Goal: Task Accomplishment & Management: Manage account settings

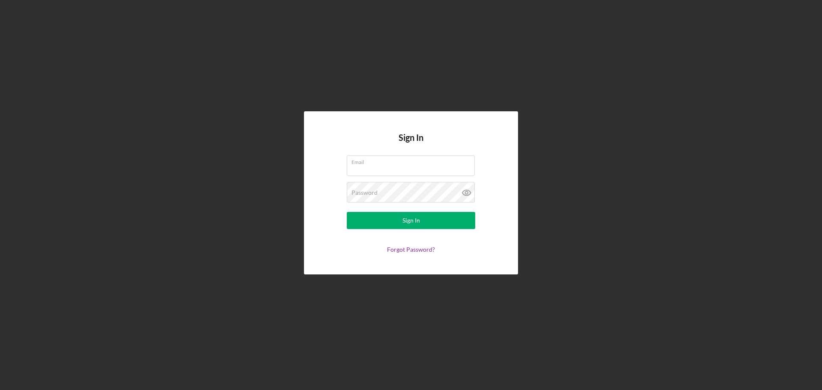
type input "[EMAIL_ADDRESS][DOMAIN_NAME]"
click at [345, 255] on div "Sign In Email [EMAIL_ADDRESS][DOMAIN_NAME] Password Sign In Forgot Password?" at bounding box center [411, 192] width 214 height 163
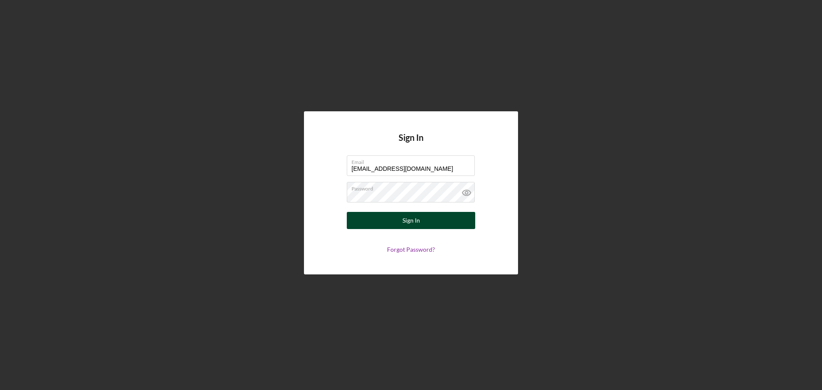
click at [361, 220] on button "Sign In" at bounding box center [411, 220] width 128 height 17
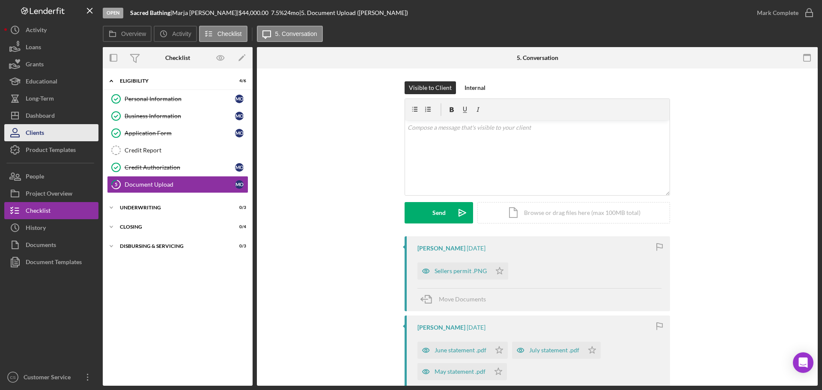
click at [57, 134] on button "Clients" at bounding box center [51, 132] width 94 height 17
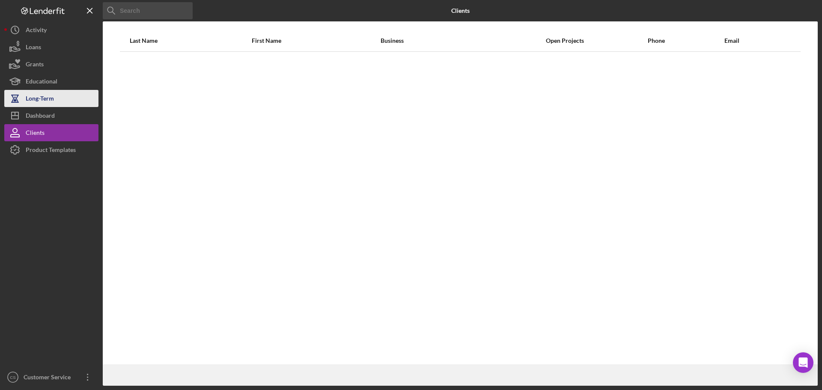
click at [54, 103] on button "Long-Term" at bounding box center [51, 98] width 94 height 17
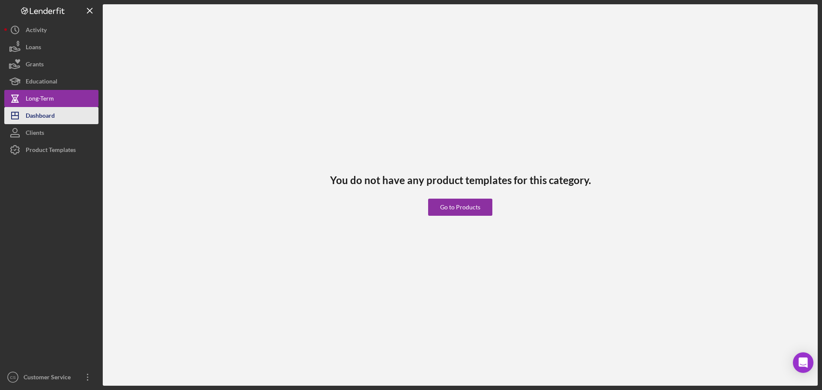
click at [58, 113] on button "Icon/Dashboard Dashboard" at bounding box center [51, 115] width 94 height 17
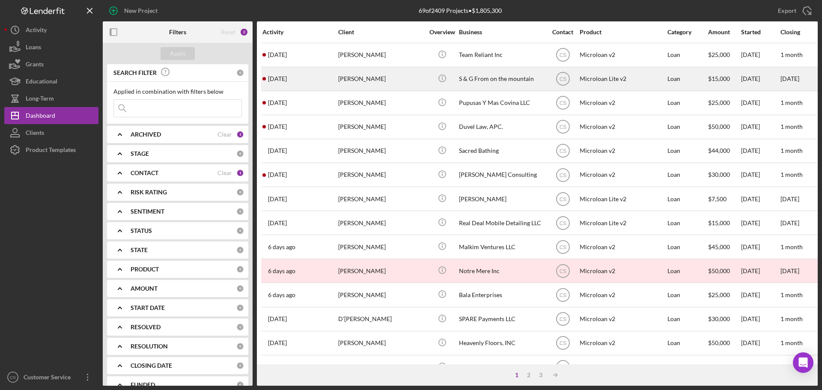
click at [396, 81] on div "[PERSON_NAME]" at bounding box center [381, 79] width 86 height 23
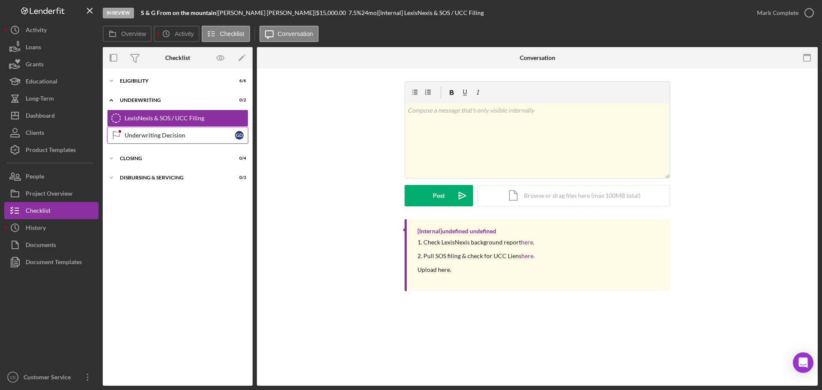
click at [164, 135] on div "Underwriting Decision" at bounding box center [180, 135] width 110 height 7
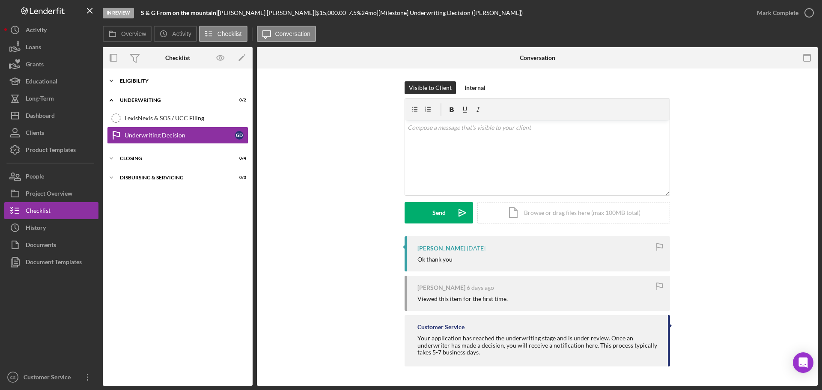
click at [153, 76] on div "Icon/Expander Eligibility 6 / 6" at bounding box center [178, 80] width 150 height 17
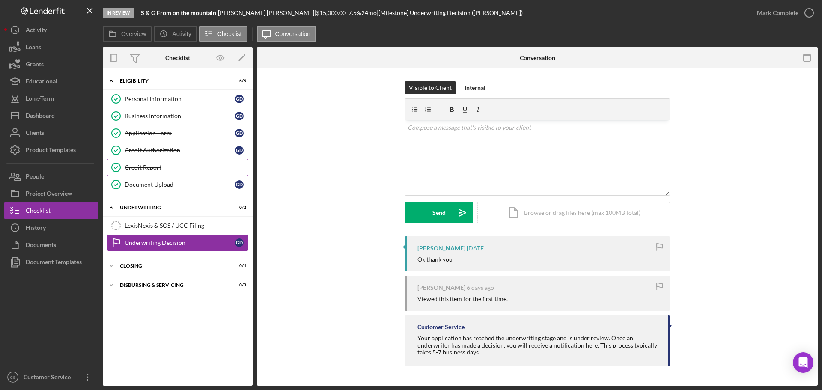
click at [161, 166] on div "Credit Report" at bounding box center [186, 167] width 123 height 7
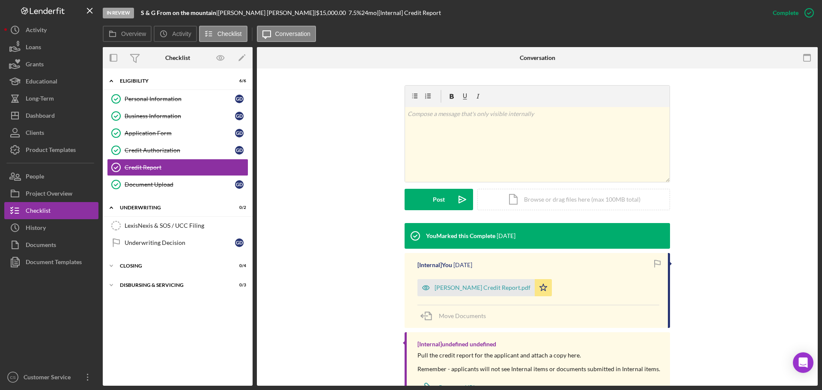
scroll to position [128, 0]
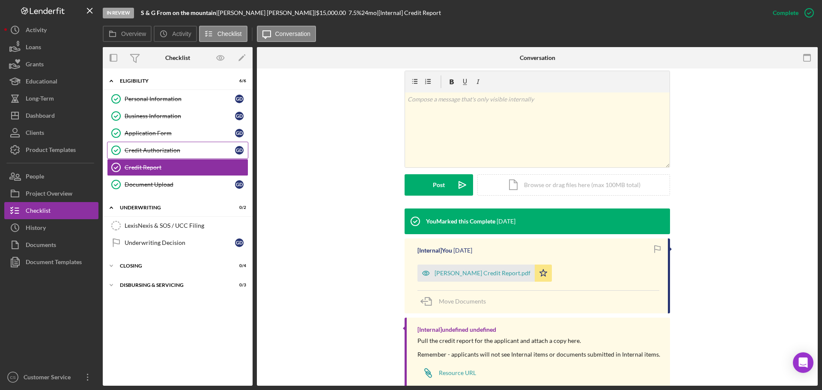
click at [184, 143] on link "Credit Authorization Credit Authorization G D" at bounding box center [177, 150] width 141 height 17
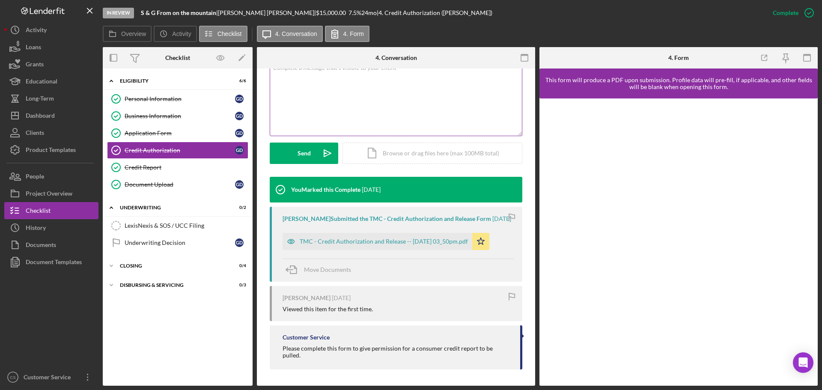
scroll to position [178, 0]
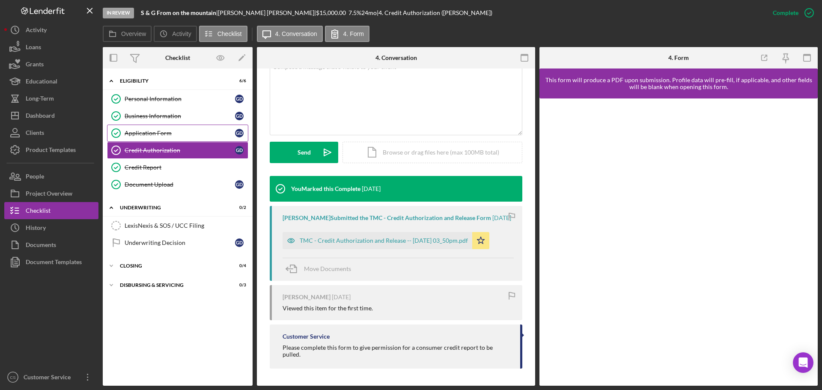
click at [166, 126] on link "Application Form Application Form G D" at bounding box center [177, 133] width 141 height 17
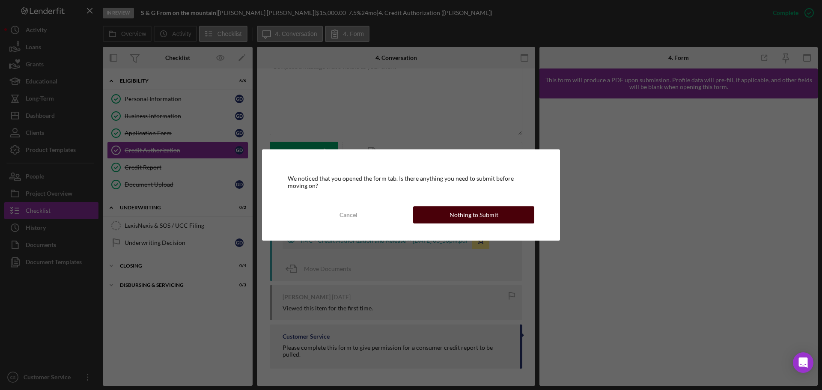
drag, startPoint x: 500, startPoint y: 218, endPoint x: 235, endPoint y: 196, distance: 265.4
click at [491, 218] on button "Nothing to Submit" at bounding box center [473, 214] width 121 height 17
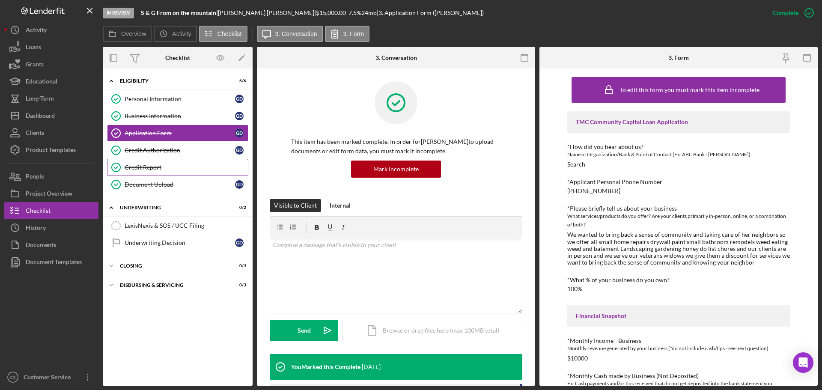
click at [178, 170] on div "Credit Report" at bounding box center [186, 167] width 123 height 7
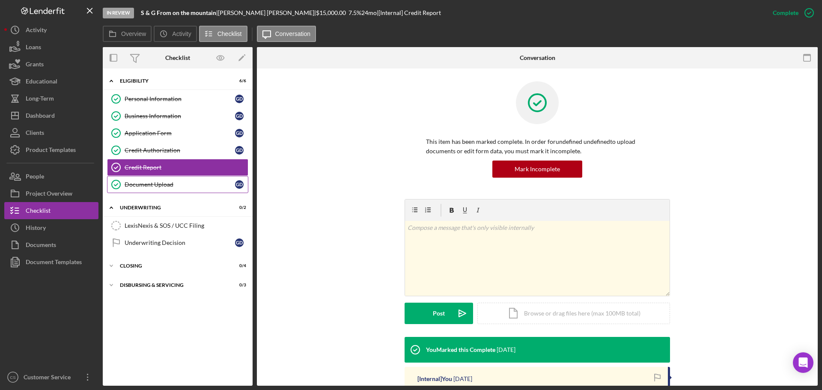
click at [181, 185] on div "Document Upload" at bounding box center [180, 184] width 110 height 7
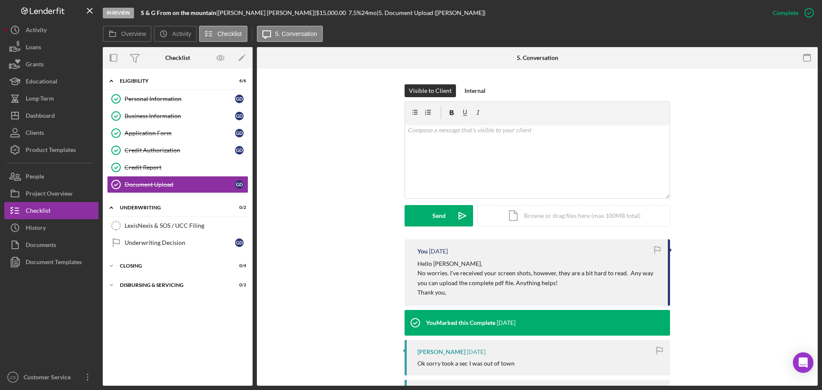
scroll to position [128, 0]
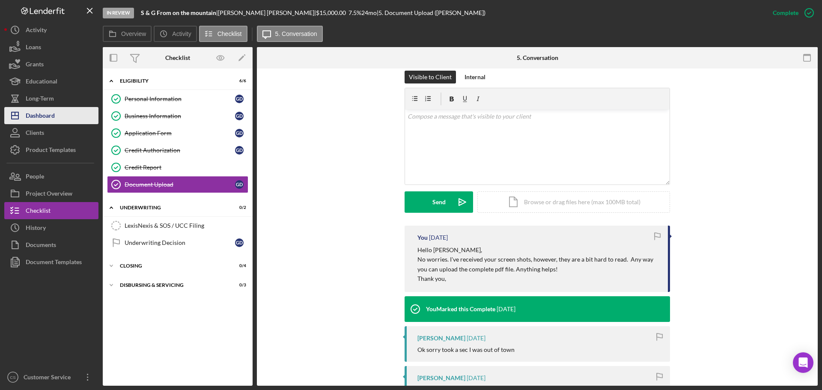
click at [39, 110] on div "Dashboard" at bounding box center [40, 116] width 29 height 19
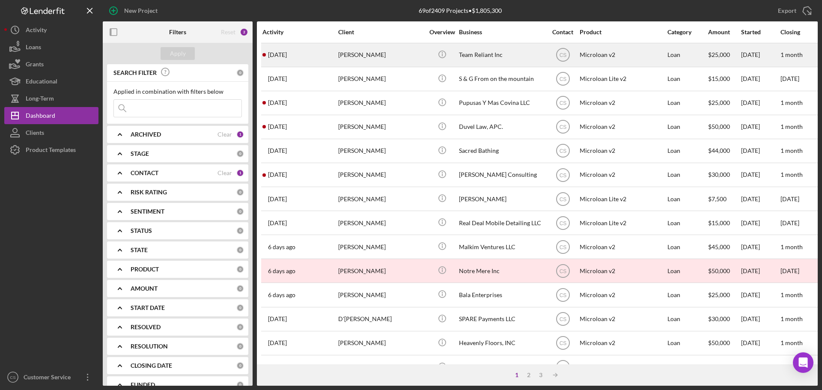
click at [375, 55] on div "[PERSON_NAME]" at bounding box center [381, 55] width 86 height 23
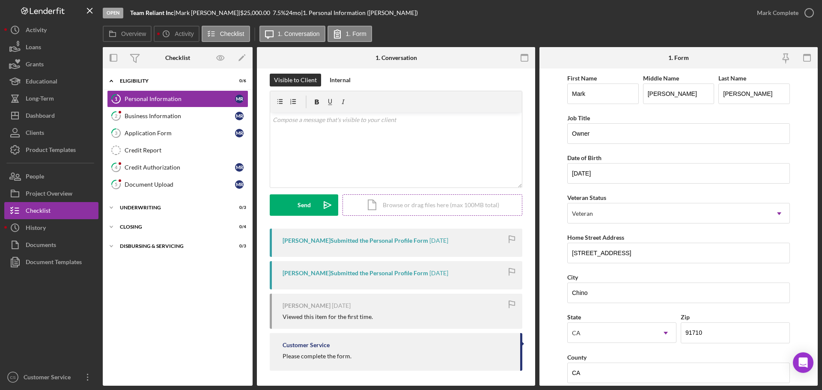
scroll to position [10, 0]
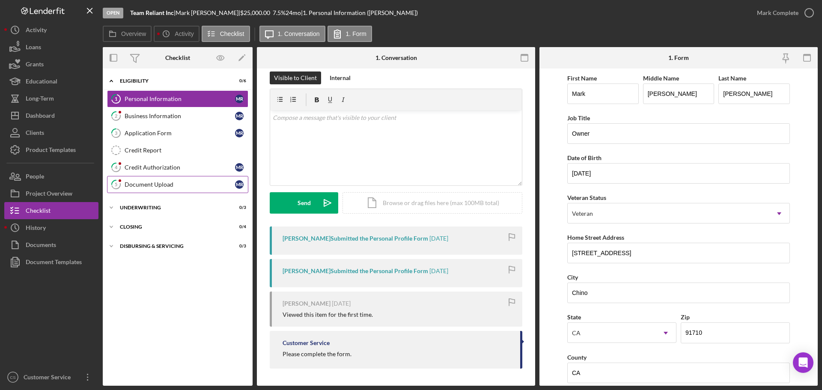
click at [141, 187] on div "Document Upload" at bounding box center [180, 184] width 110 height 7
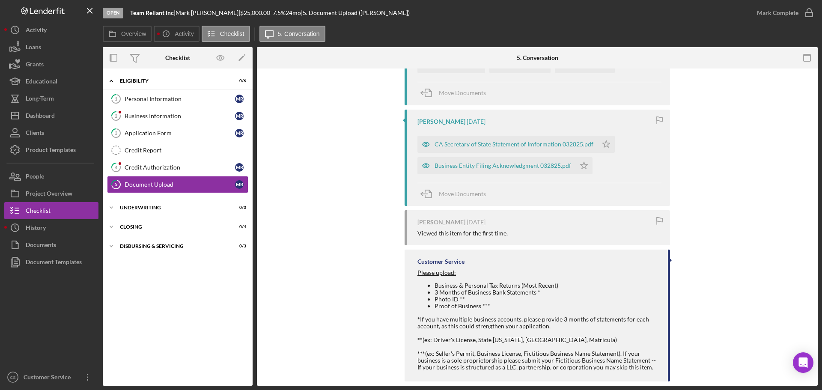
scroll to position [378, 0]
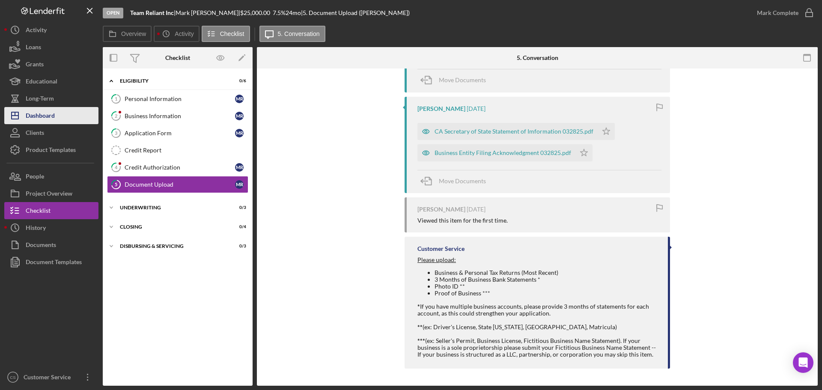
click at [60, 120] on button "Icon/Dashboard Dashboard" at bounding box center [51, 115] width 94 height 17
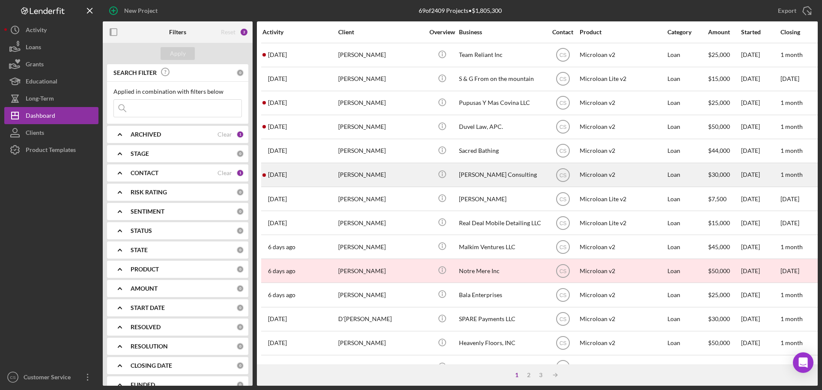
click at [390, 175] on div "[PERSON_NAME]" at bounding box center [381, 175] width 86 height 23
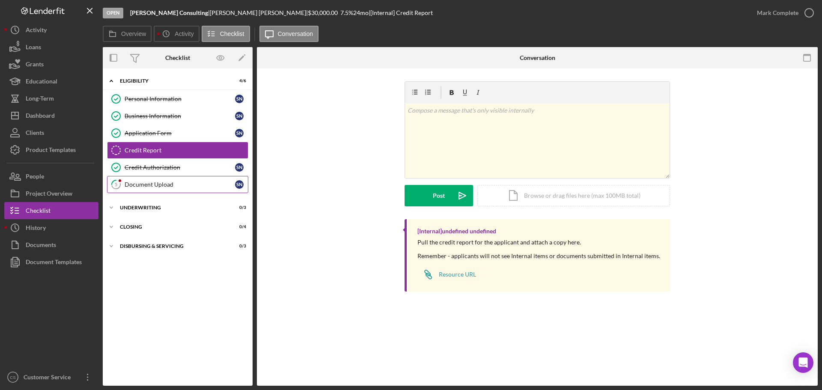
click at [154, 184] on div "Document Upload" at bounding box center [180, 184] width 110 height 7
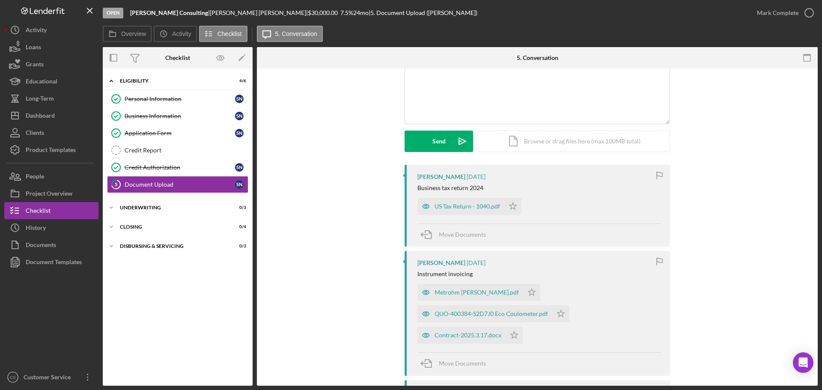
scroll to position [43, 0]
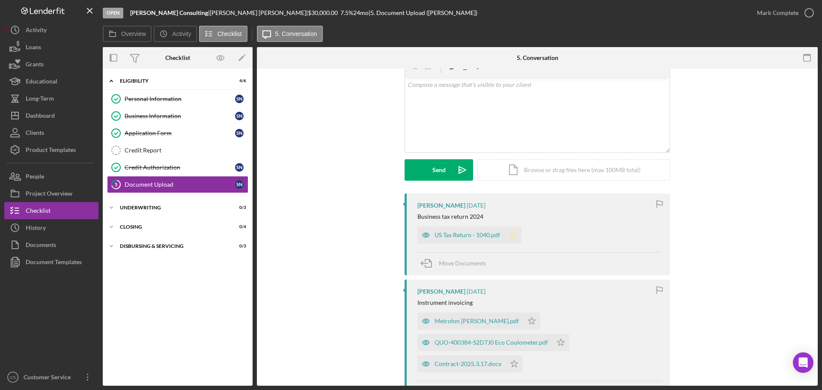
click at [515, 236] on icon "Icon/Star" at bounding box center [512, 234] width 17 height 17
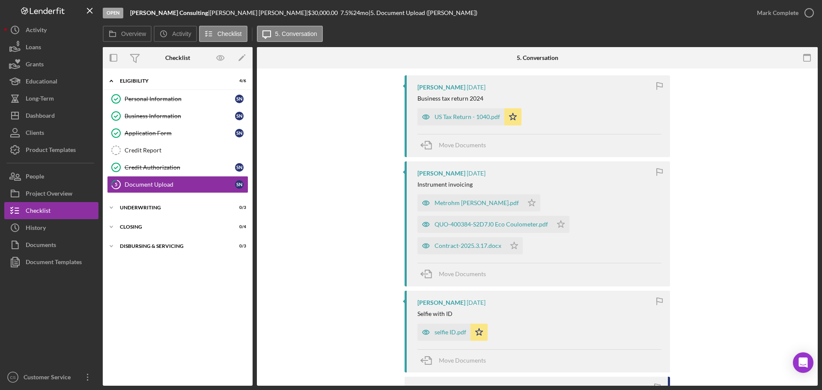
scroll to position [171, 0]
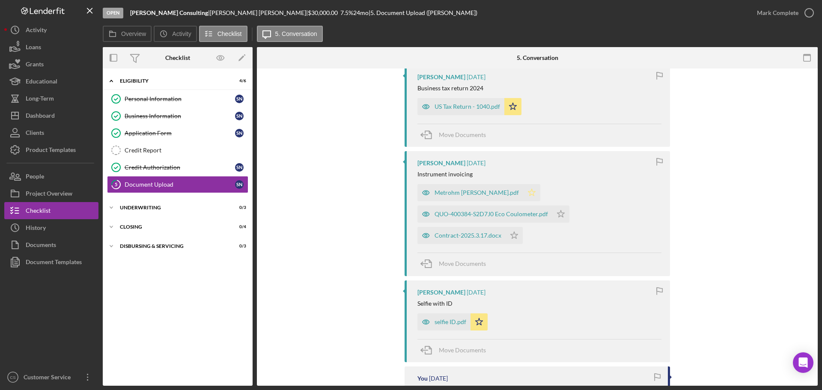
click at [528, 195] on polygon "button" at bounding box center [531, 192] width 7 height 7
click at [471, 191] on div "Metrohm [PERSON_NAME].pdf" at bounding box center [476, 192] width 84 height 7
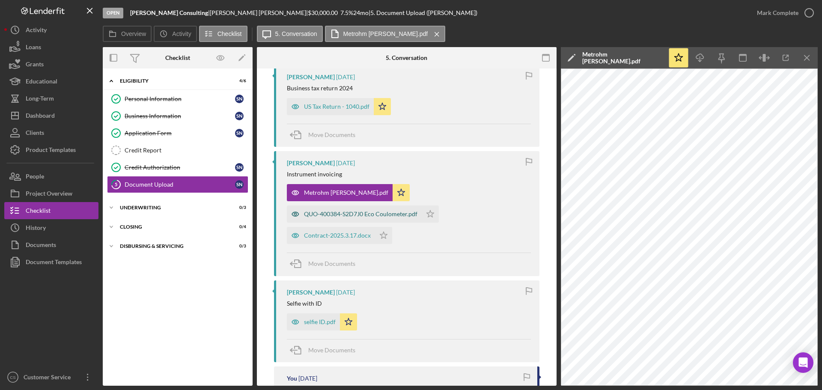
click at [342, 209] on div "QUO-400384-S2D7J0 Eco Coulometer.pdf" at bounding box center [354, 213] width 135 height 17
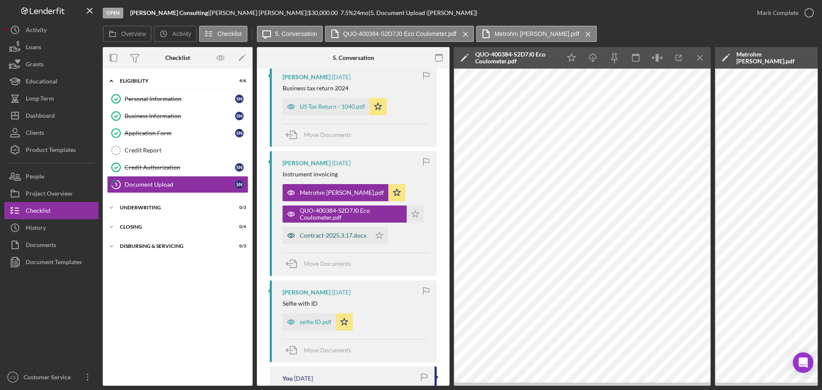
click at [354, 236] on div "Contract-2025.3.17.docx" at bounding box center [333, 235] width 67 height 7
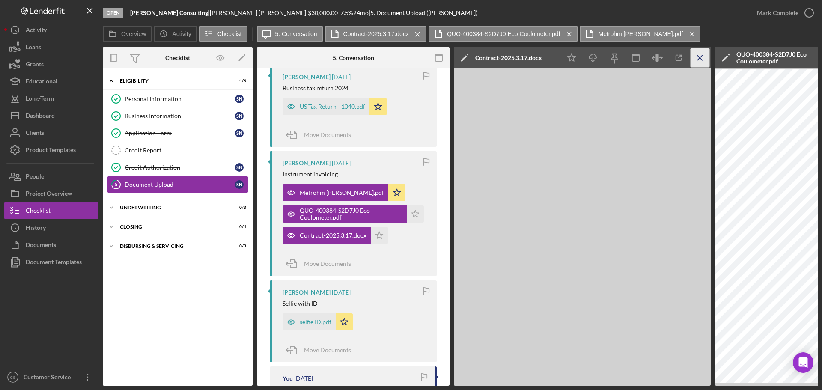
click at [706, 61] on icon "Icon/Menu Close" at bounding box center [699, 57] width 19 height 19
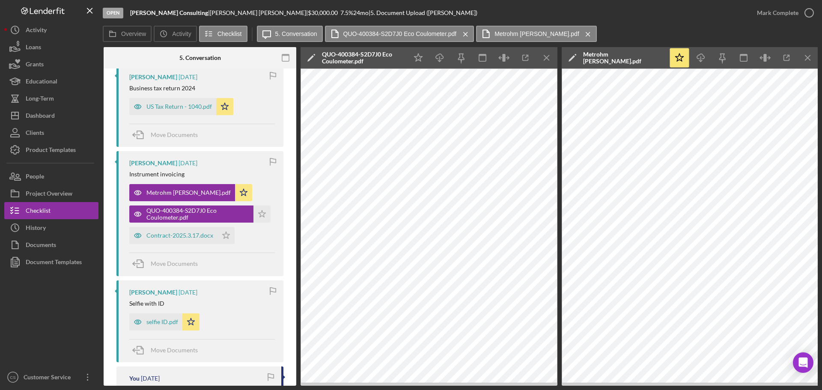
scroll to position [0, 154]
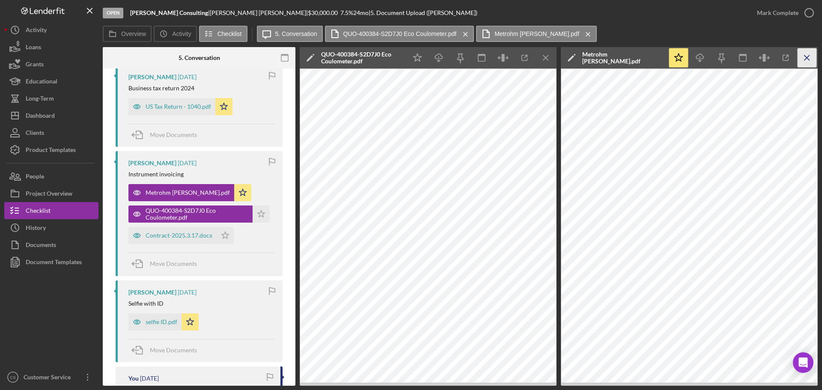
click at [803, 60] on icon "Icon/Menu Close" at bounding box center [806, 57] width 19 height 19
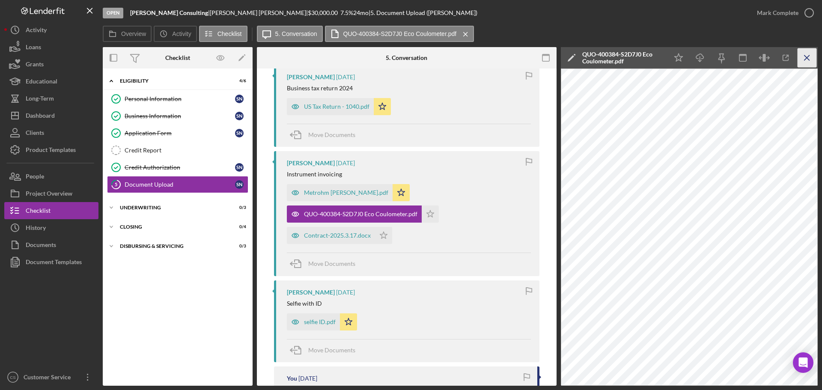
click at [814, 55] on icon "Icon/Menu Close" at bounding box center [806, 57] width 19 height 19
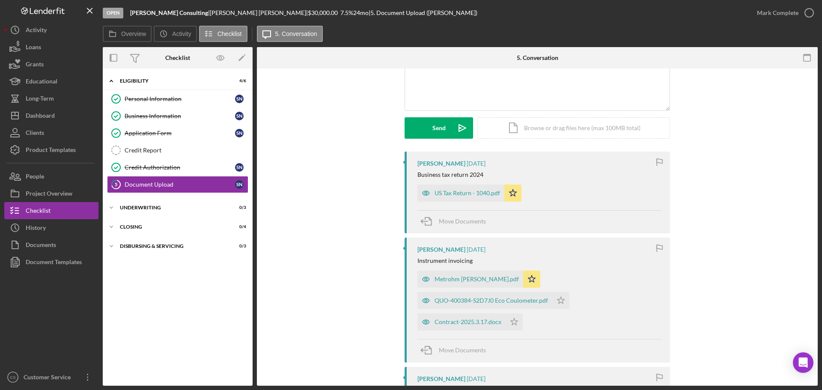
scroll to position [171, 0]
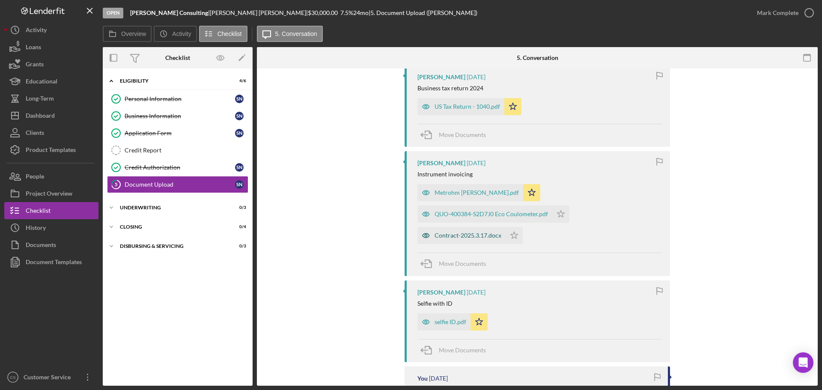
click at [477, 237] on div "Contract-2025.3.17.docx" at bounding box center [467, 235] width 67 height 7
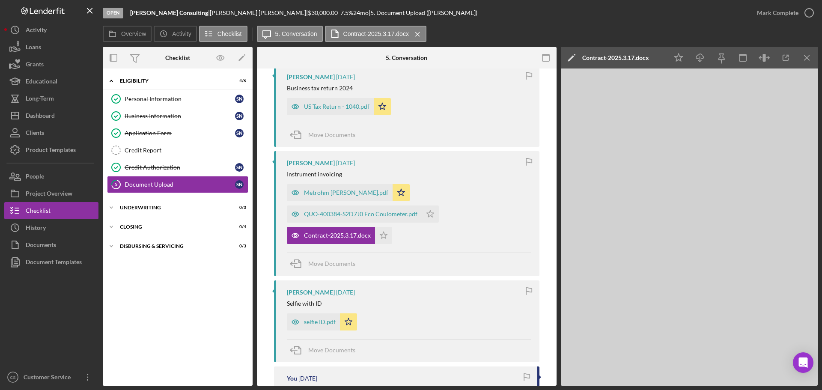
drag, startPoint x: 389, startPoint y: 238, endPoint x: 415, endPoint y: 225, distance: 28.7
click at [389, 238] on icon "Icon/Star" at bounding box center [383, 235] width 17 height 17
click at [431, 218] on icon "Icon/Star" at bounding box center [430, 213] width 17 height 17
click at [356, 239] on div "Contract-2025.3.17.docx" at bounding box center [331, 235] width 88 height 17
click at [376, 258] on div "Move Documents" at bounding box center [409, 264] width 244 height 23
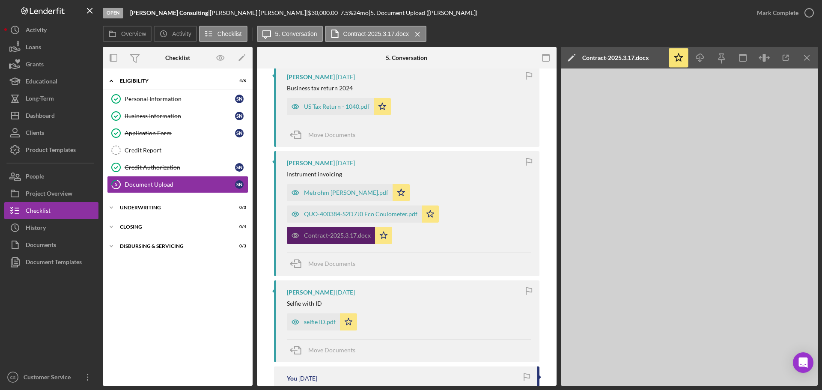
click at [320, 236] on div "Contract-2025.3.17.docx" at bounding box center [337, 235] width 67 height 7
click at [798, 62] on icon "Icon/Menu Close" at bounding box center [806, 57] width 19 height 19
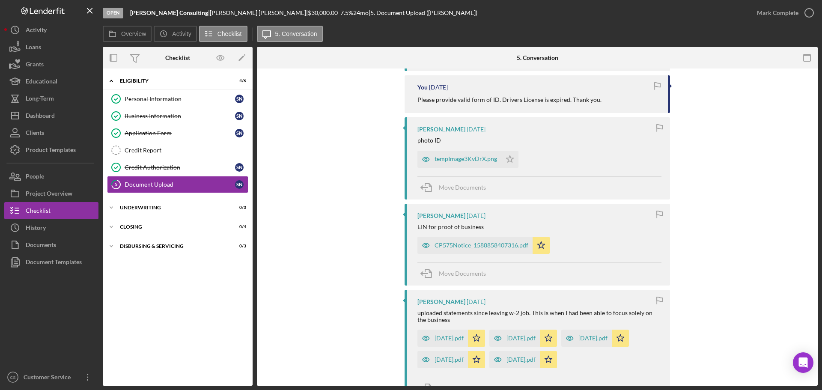
scroll to position [471, 0]
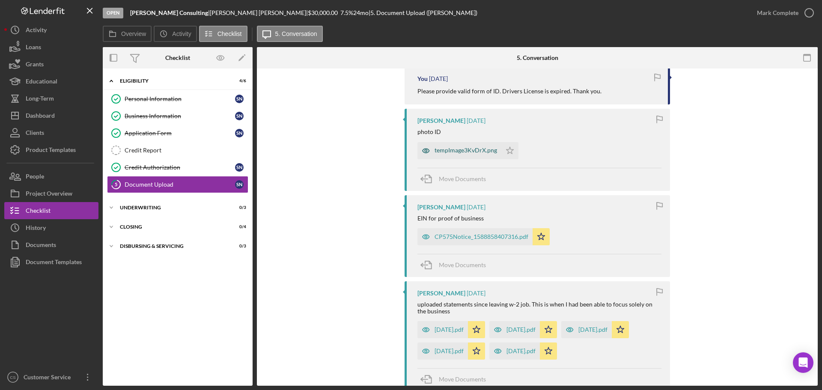
click at [479, 146] on div "tempImage3KvDrX.png" at bounding box center [459, 150] width 84 height 17
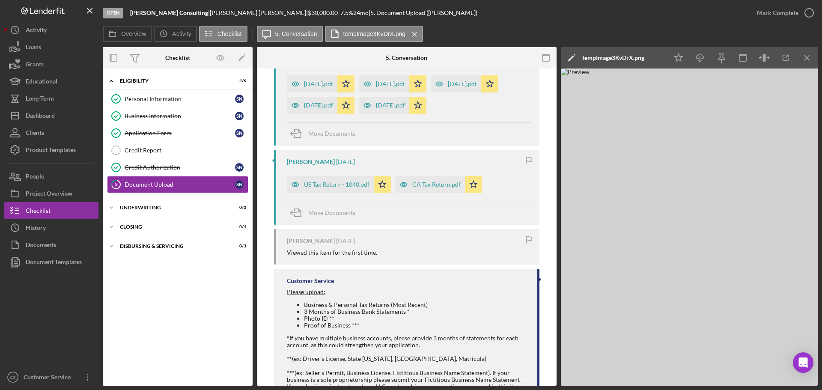
scroll to position [749, 0]
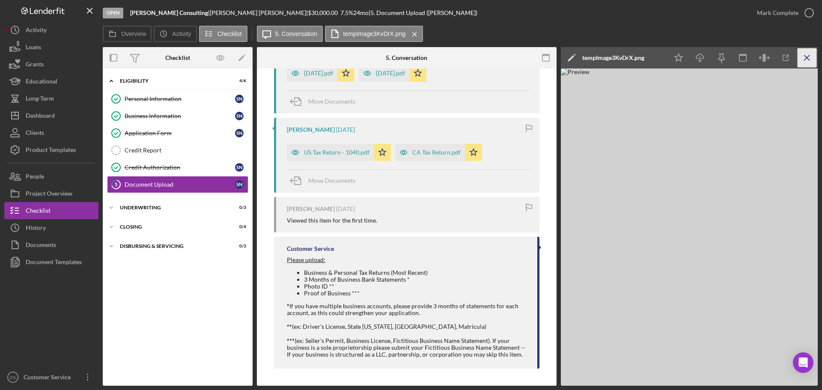
click at [804, 55] on icon "Icon/Menu Close" at bounding box center [806, 57] width 19 height 19
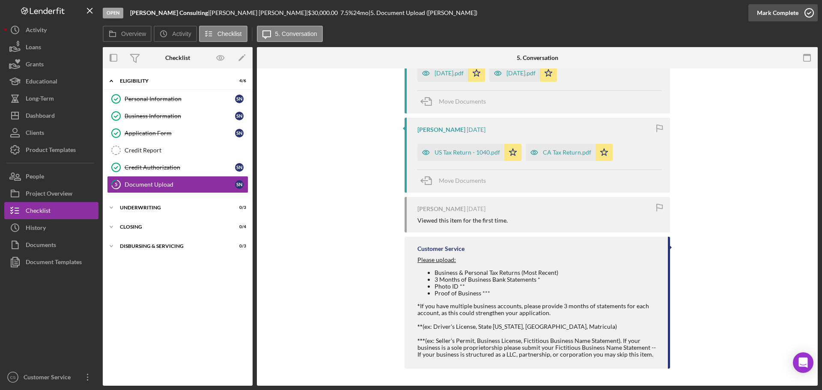
click at [809, 15] on icon "button" at bounding box center [808, 12] width 21 height 21
click at [173, 149] on div "Credit Report" at bounding box center [186, 150] width 123 height 7
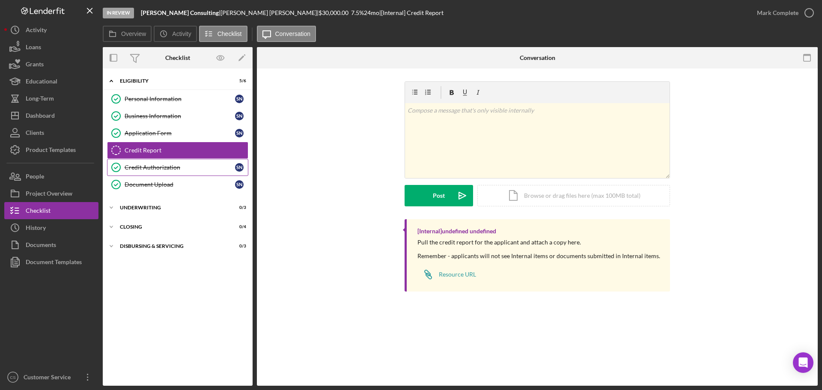
drag, startPoint x: 163, startPoint y: 173, endPoint x: 168, endPoint y: 168, distance: 7.0
click at [163, 172] on link "Credit Authorization Credit Authorization s n" at bounding box center [177, 167] width 141 height 17
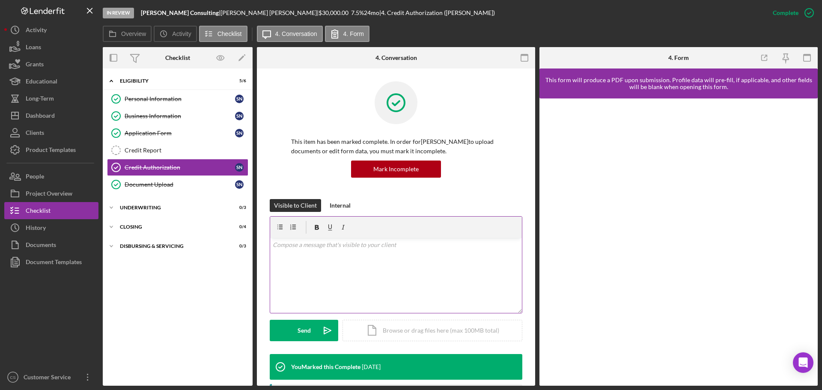
scroll to position [128, 0]
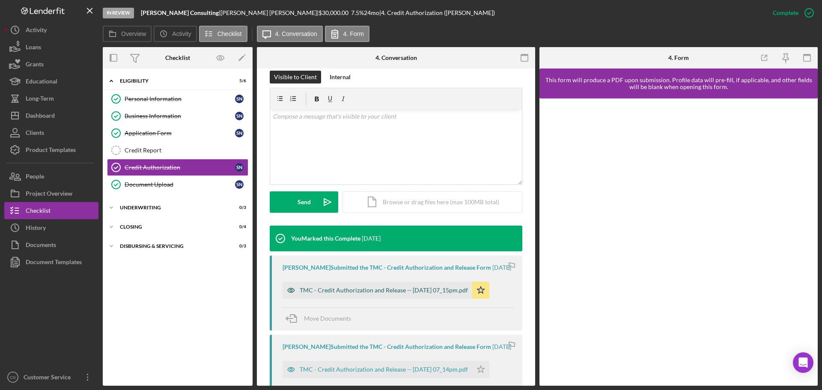
click at [358, 293] on div "TMC - Credit Authorization and Release -- [DATE] 07_15pm.pdf" at bounding box center [384, 290] width 168 height 7
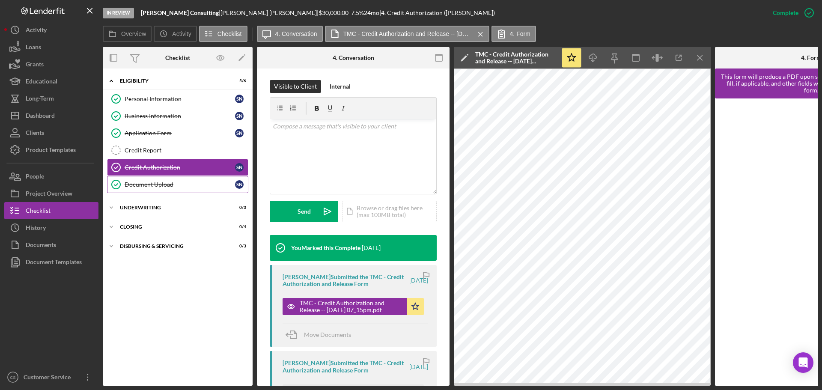
click at [183, 186] on div "Document Upload" at bounding box center [180, 184] width 110 height 7
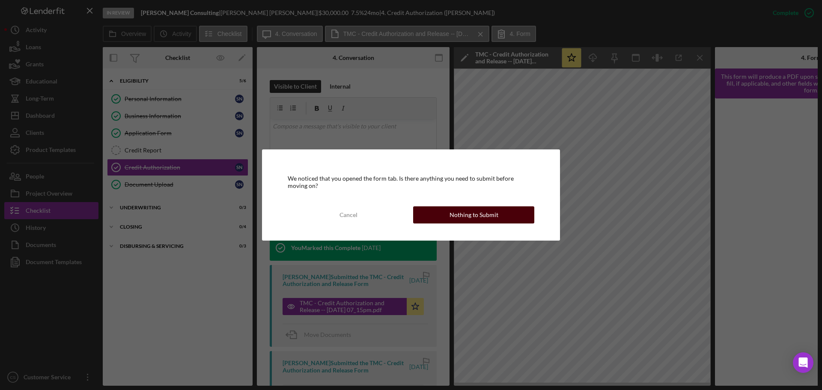
click at [479, 216] on div "Nothing to Submit" at bounding box center [473, 214] width 49 height 17
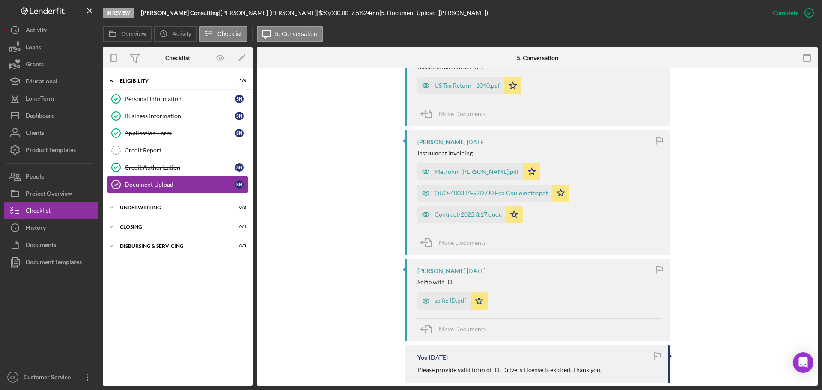
scroll to position [342, 0]
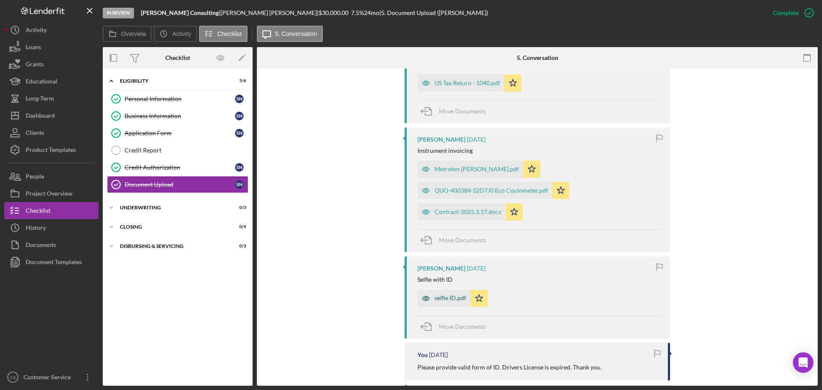
click at [438, 297] on div "selfie ID.pdf" at bounding box center [450, 298] width 32 height 7
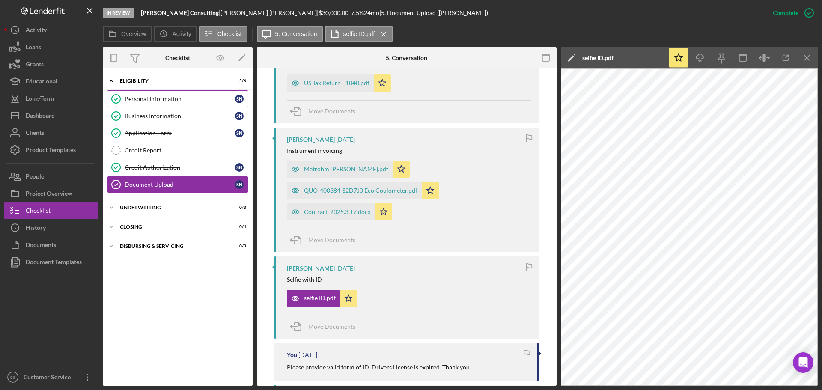
click at [190, 101] on div "Personal Information" at bounding box center [180, 98] width 110 height 7
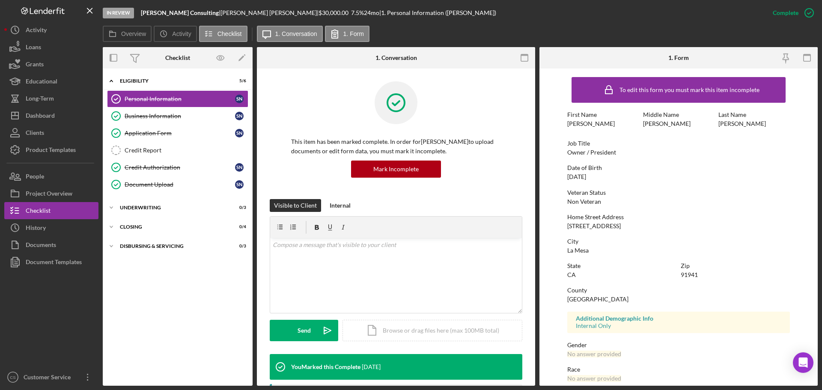
drag, startPoint x: 623, startPoint y: 226, endPoint x: 556, endPoint y: 226, distance: 66.8
click at [556, 226] on form "To edit this form you must mark this item incomplete First Name [PERSON_NAME] M…" at bounding box center [678, 226] width 278 height 317
copy div "[STREET_ADDRESS]"
click at [659, 225] on div "Home Street Address [STREET_ADDRESS]" at bounding box center [678, 222] width 223 height 16
click at [175, 190] on link "Document Upload Document Upload s n" at bounding box center [177, 184] width 141 height 17
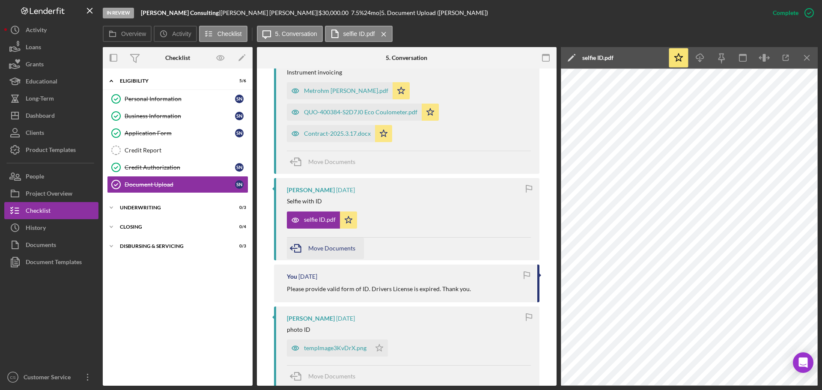
scroll to position [471, 0]
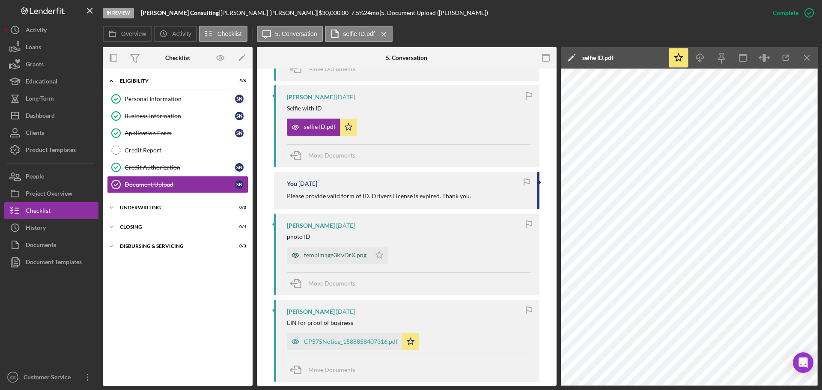
click at [331, 253] on div "tempImage3KvDrX.png" at bounding box center [335, 255] width 62 height 7
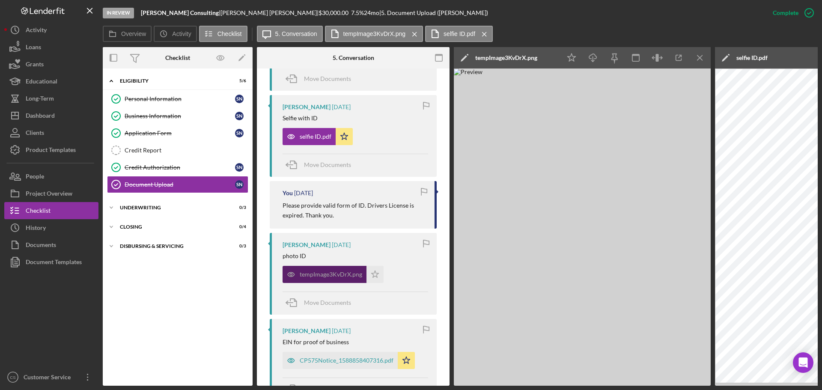
scroll to position [524, 0]
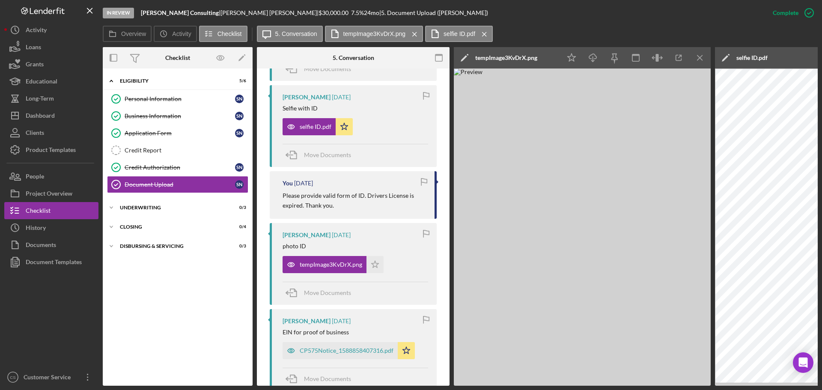
drag, startPoint x: 616, startPoint y: 386, endPoint x: 687, endPoint y: 386, distance: 71.5
click at [687, 386] on div "In Review [PERSON_NAME] Consulting | [PERSON_NAME] | $30,000.00 7.5 % 24 mo | 5…" at bounding box center [411, 195] width 822 height 390
click at [701, 59] on icon "Icon/Menu Close" at bounding box center [699, 57] width 19 height 19
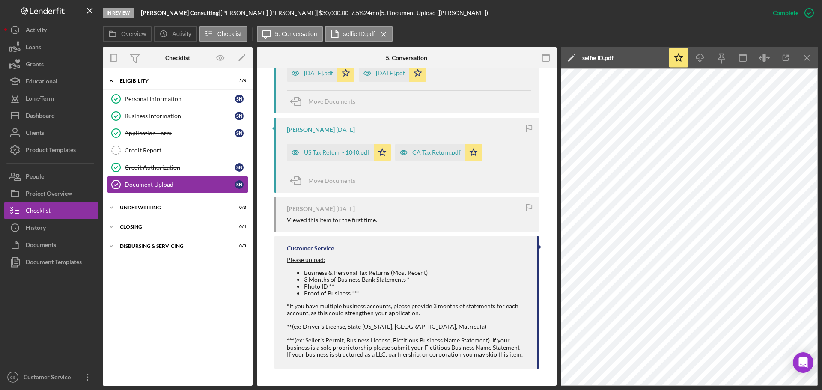
scroll to position [725, 0]
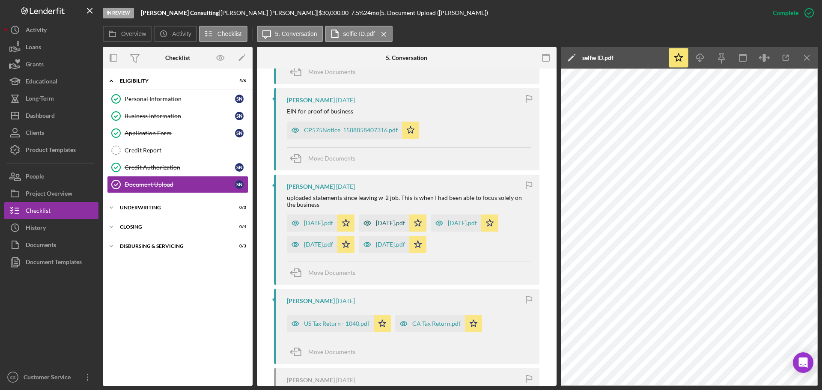
drag, startPoint x: 391, startPoint y: 223, endPoint x: 406, endPoint y: 223, distance: 15.0
click at [394, 223] on div "[DATE].pdf" at bounding box center [390, 223] width 29 height 7
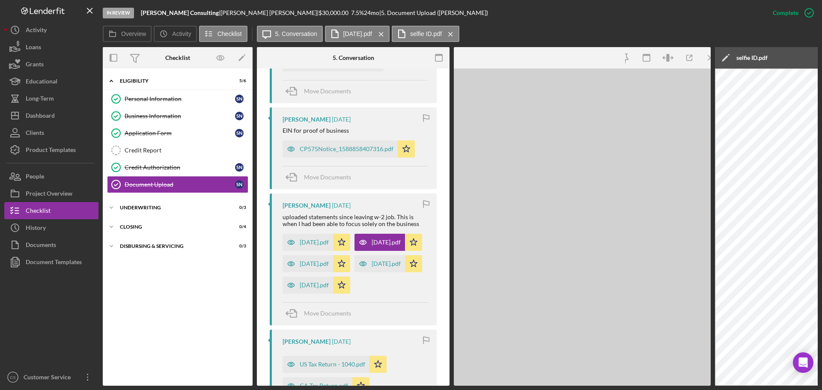
scroll to position [744, 0]
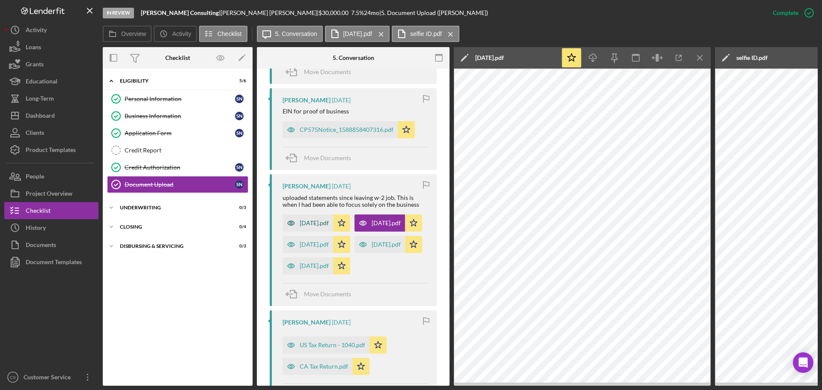
click at [316, 223] on div "[DATE].pdf" at bounding box center [314, 223] width 29 height 7
click at [315, 253] on div "[DATE].pdf" at bounding box center [308, 244] width 51 height 17
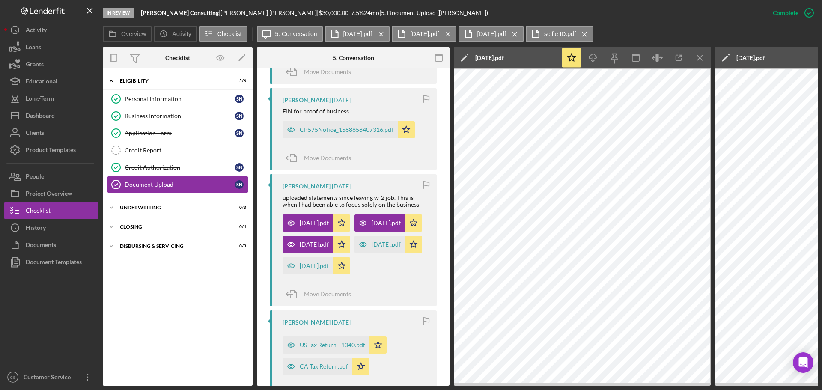
drag, startPoint x: 462, startPoint y: 386, endPoint x: 481, endPoint y: 386, distance: 18.4
click at [481, 386] on div "In Review [PERSON_NAME] Consulting | [PERSON_NAME] | $30,000.00 7.5 % 24 mo | 5…" at bounding box center [411, 195] width 822 height 390
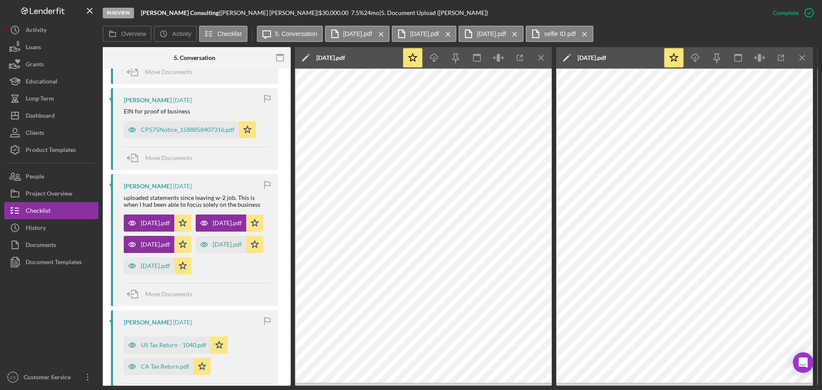
scroll to position [0, 0]
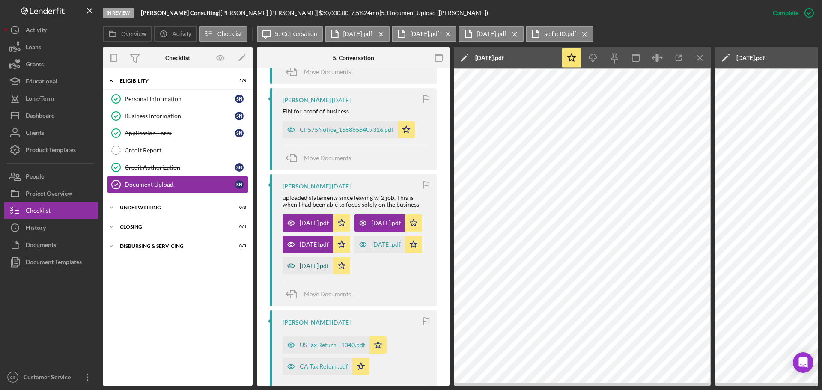
click at [305, 274] on div "[DATE].pdf" at bounding box center [308, 265] width 51 height 17
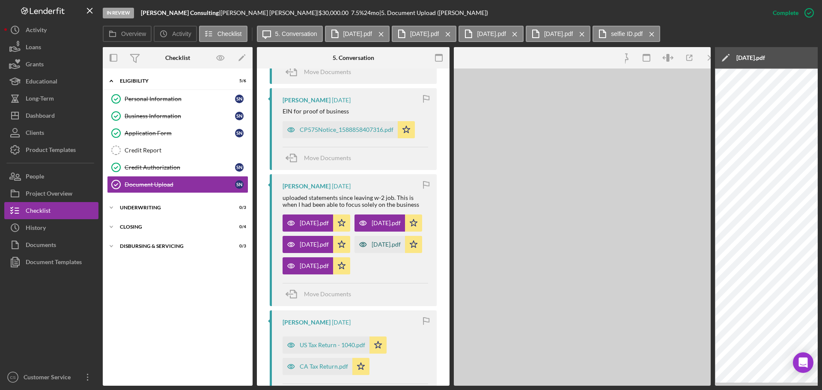
click at [354, 253] on div "[DATE].pdf" at bounding box center [379, 244] width 51 height 17
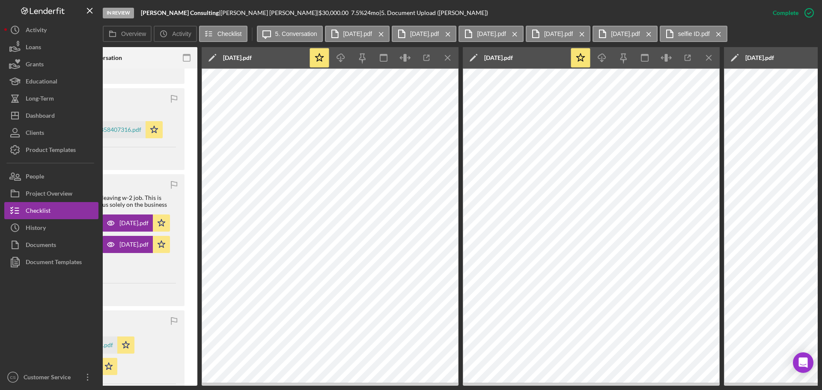
scroll to position [0, 259]
